Goal: Task Accomplishment & Management: Manage account settings

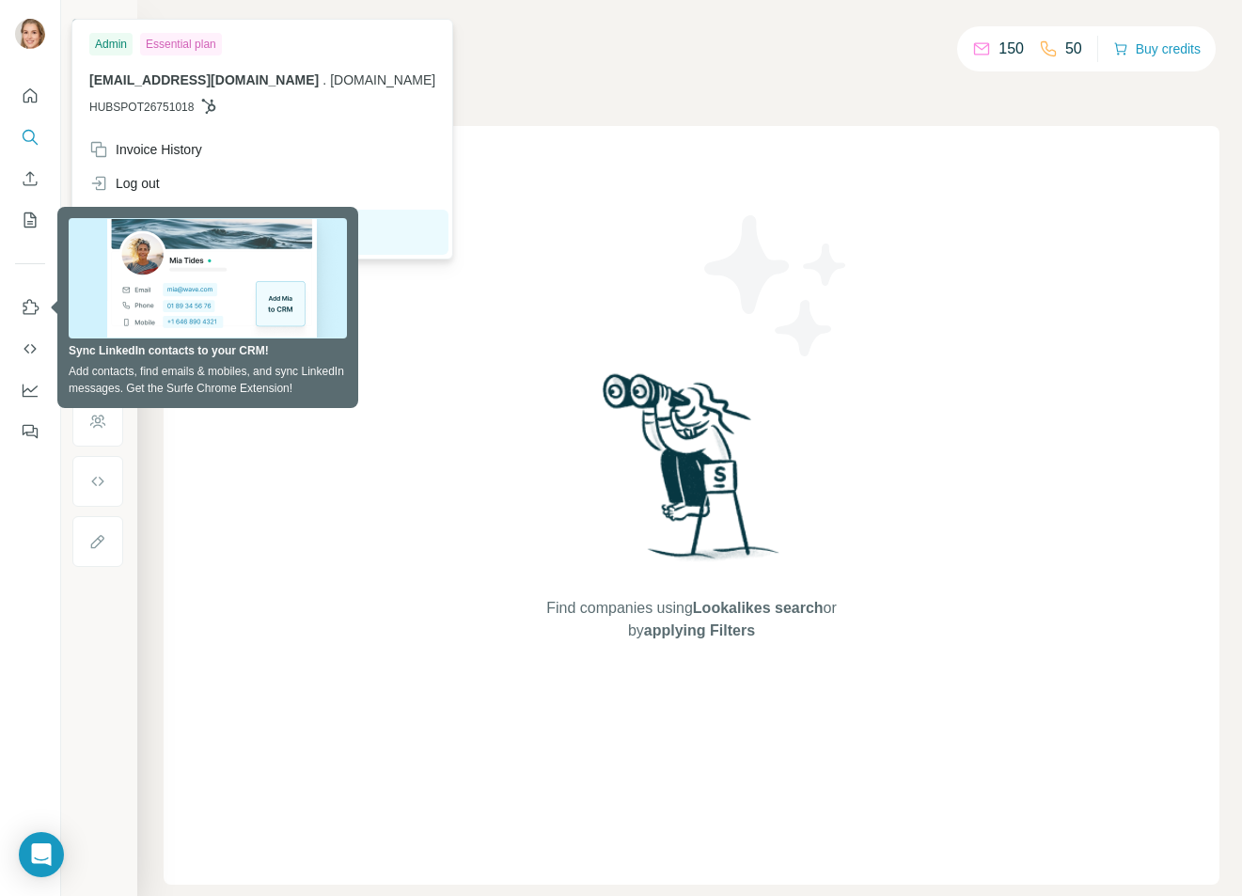
click at [23, 36] on img at bounding box center [30, 34] width 30 height 30
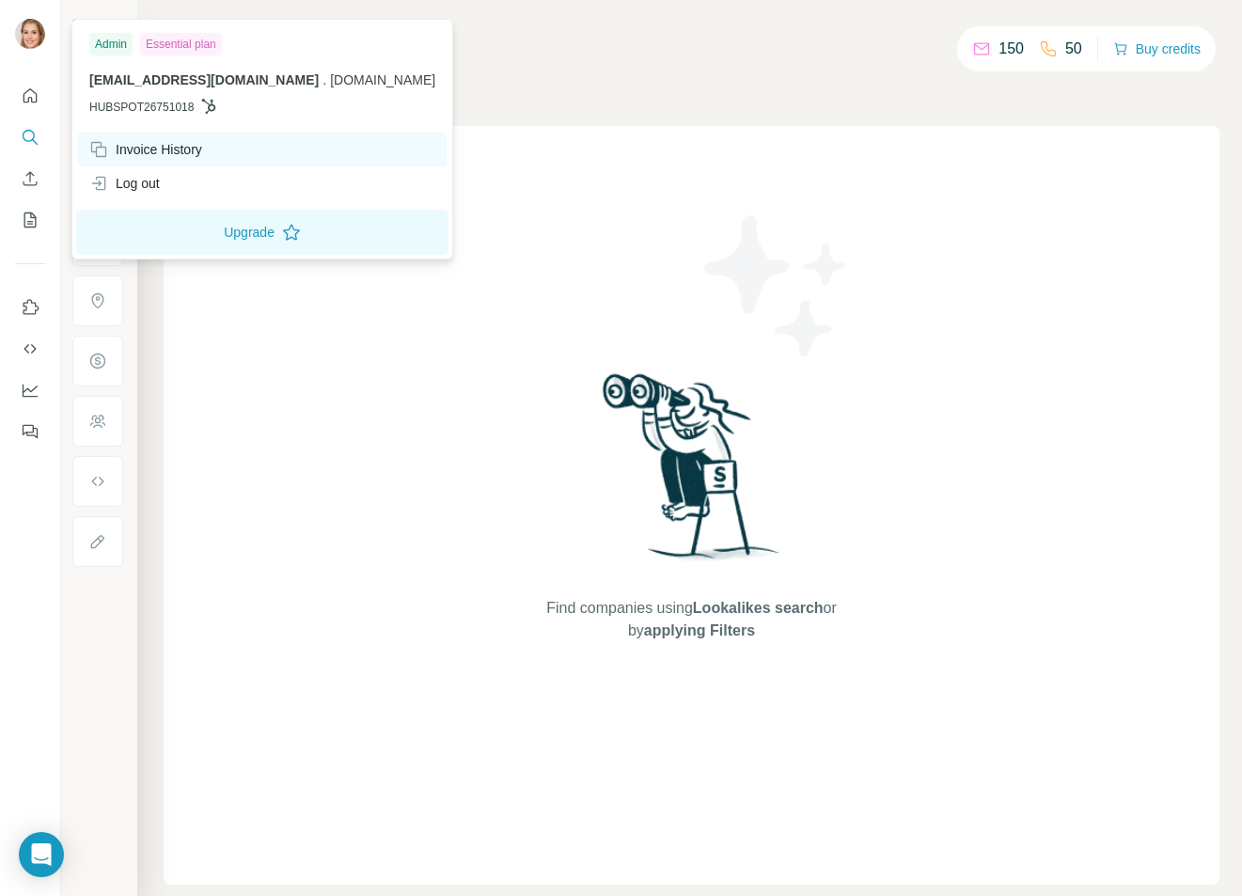
click at [193, 149] on div "Invoice History" at bounding box center [145, 149] width 113 height 19
click at [193, 150] on div "Invoice History" at bounding box center [145, 149] width 113 height 19
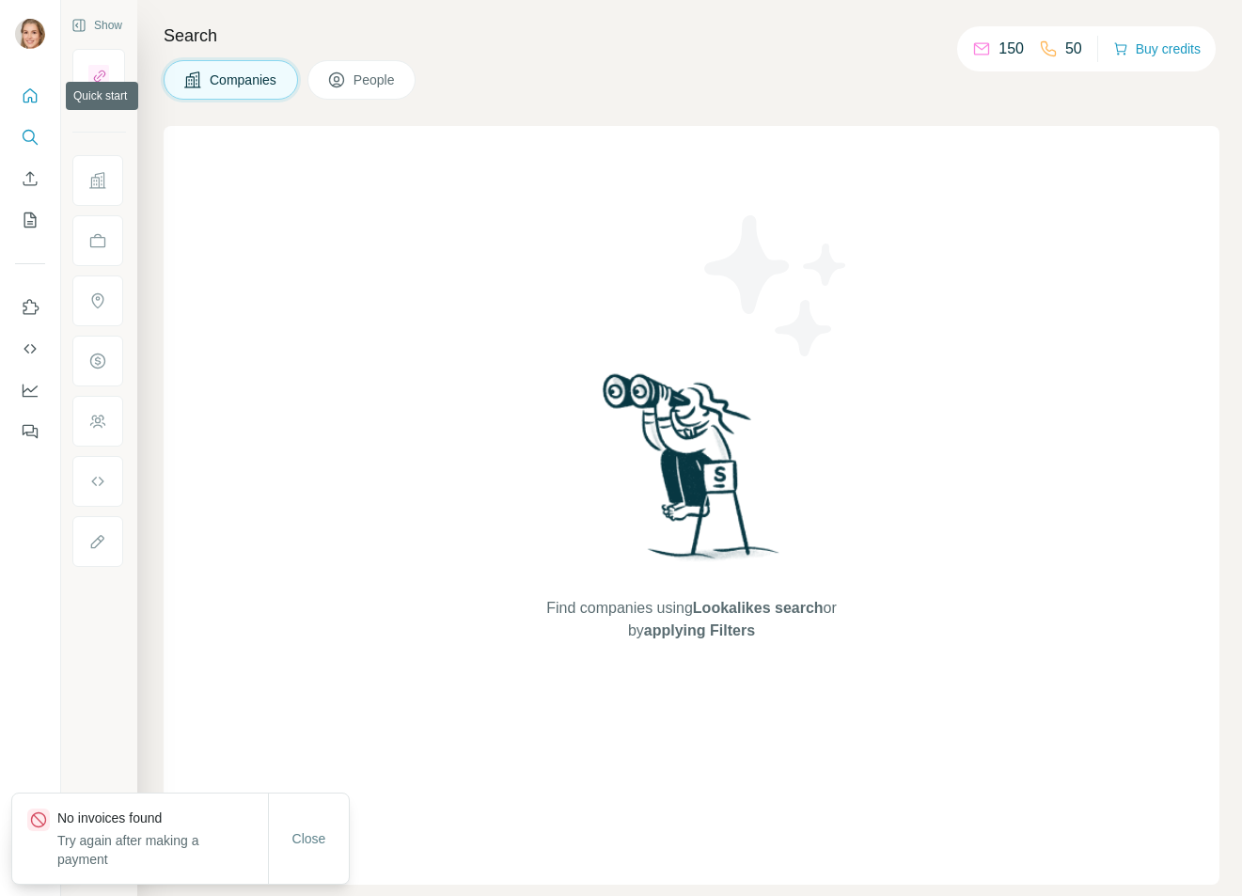
click at [43, 102] on button "Quick start" at bounding box center [30, 96] width 30 height 34
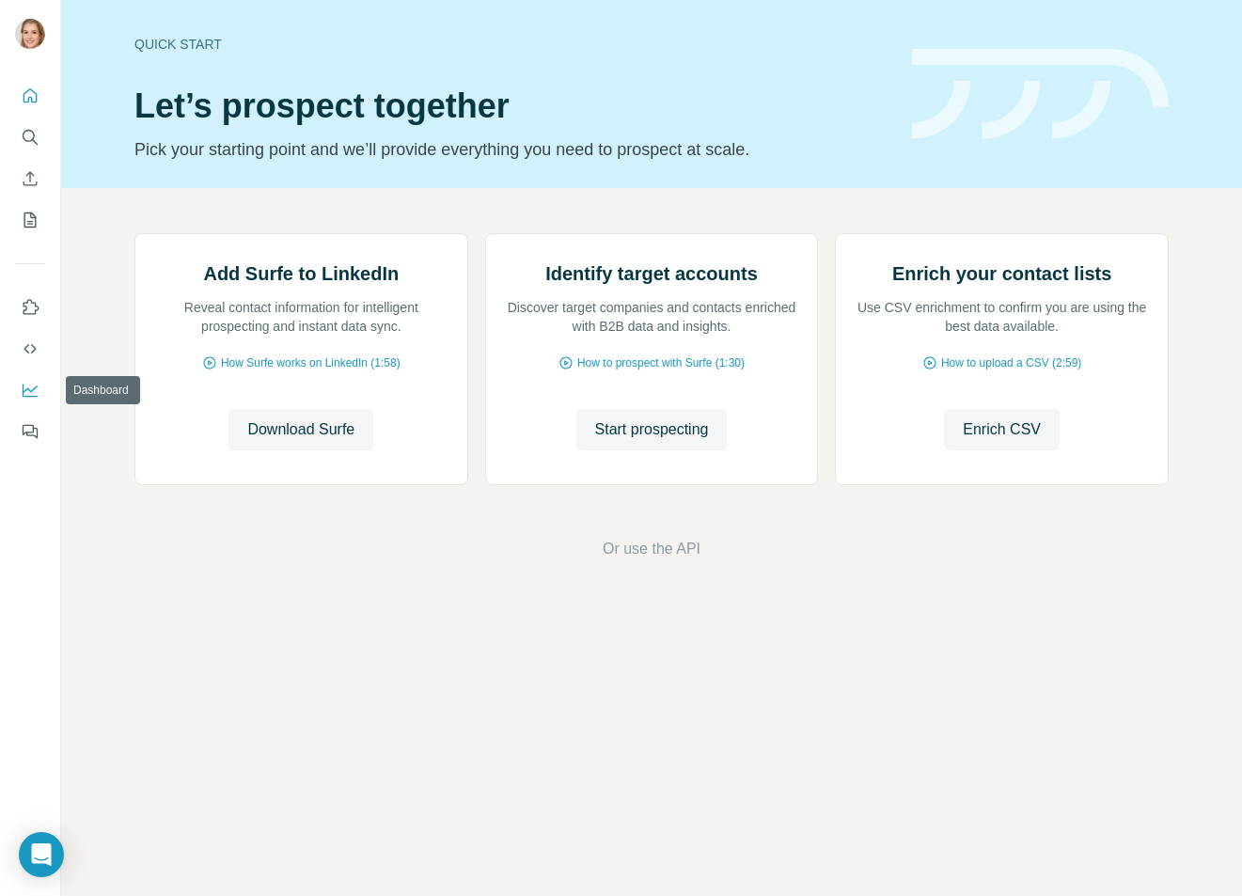
click at [29, 383] on icon "Dashboard" at bounding box center [30, 390] width 19 height 19
click at [29, 386] on icon "Dashboard" at bounding box center [30, 390] width 19 height 19
drag, startPoint x: 4, startPoint y: 775, endPoint x: 4, endPoint y: 795, distance: 19.7
drag, startPoint x: 4, startPoint y: 795, endPoint x: 746, endPoint y: 845, distance: 743.6
click at [700, 806] on div "Quick start Let’s prospect together Pick your starting point and we’ll provide …" at bounding box center [651, 448] width 1181 height 896
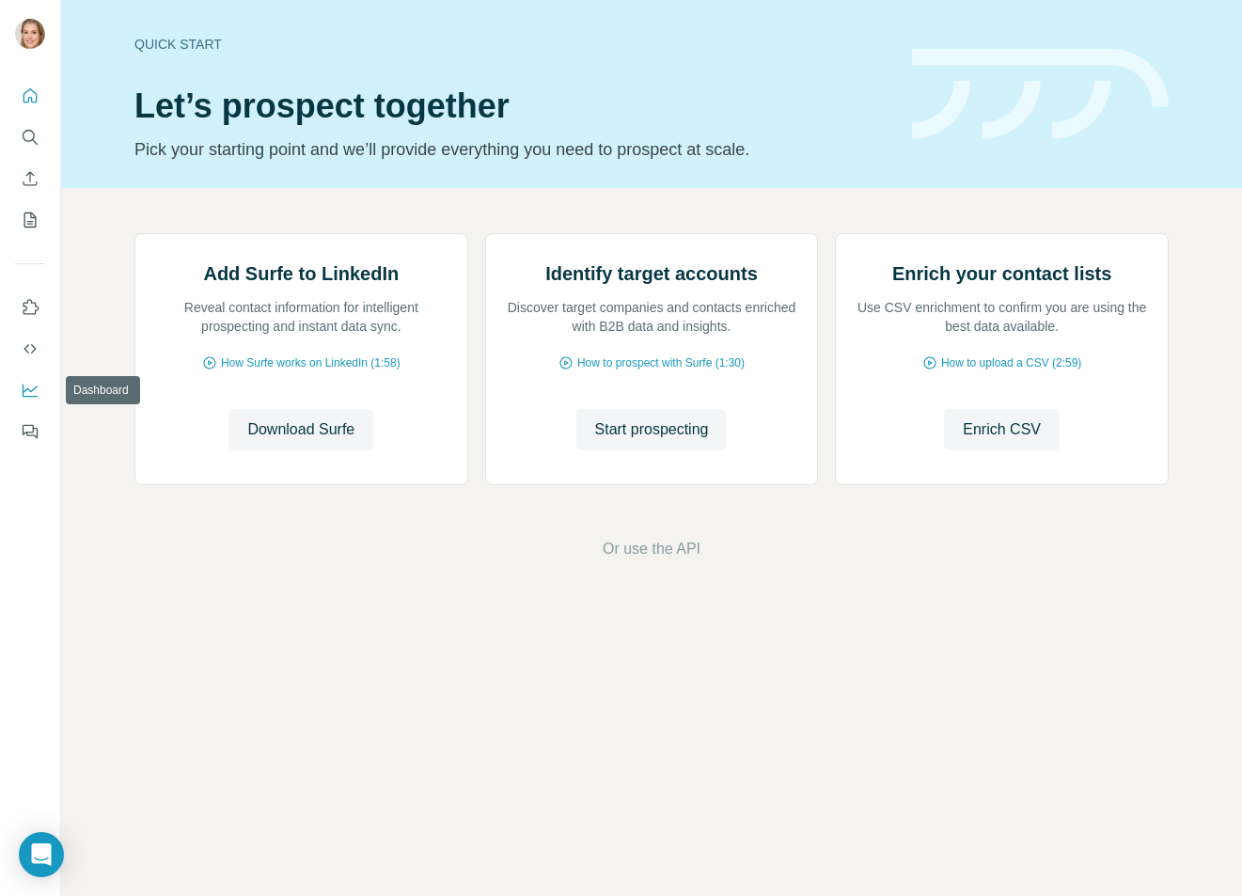
click at [32, 391] on icon "Dashboard" at bounding box center [30, 390] width 15 height 8
